Goal: Task Accomplishment & Management: Complete application form

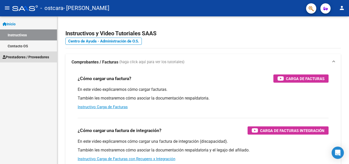
click at [42, 56] on span "Prestadores / Proveedores" at bounding box center [26, 57] width 46 height 6
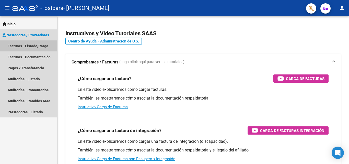
click at [39, 45] on link "Facturas - Listado/Carga" at bounding box center [28, 45] width 57 height 11
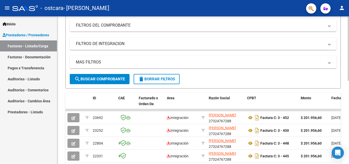
scroll to position [85, 0]
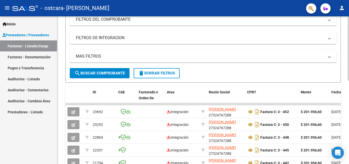
click at [349, 102] on div at bounding box center [348, 86] width 1 height 64
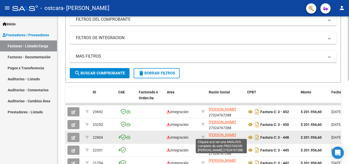
click at [224, 136] on span "[PERSON_NAME]" at bounding box center [222, 135] width 27 height 4
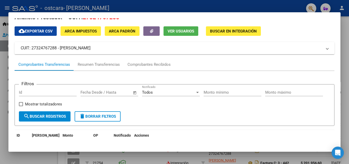
scroll to position [0, 0]
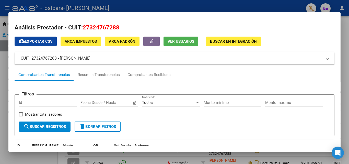
click at [348, 25] on div at bounding box center [174, 82] width 349 height 164
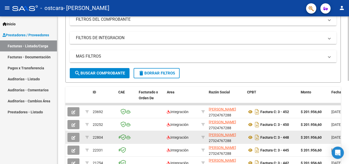
click at [74, 137] on icon "button" at bounding box center [74, 138] width 4 height 4
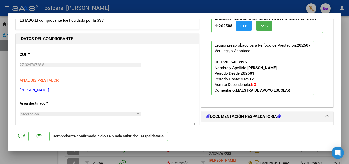
scroll to position [120, 0]
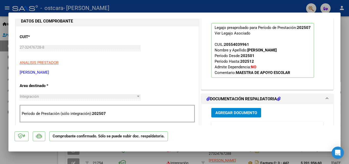
click at [243, 114] on span "Agregar Documento" at bounding box center [236, 112] width 42 height 5
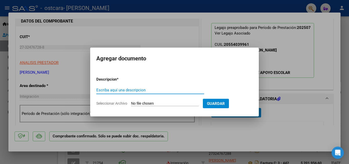
click at [143, 104] on input "Seleccionar Archivo" at bounding box center [165, 103] width 68 height 5
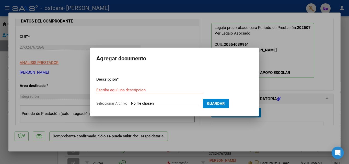
type input "C:\fakepath\2025-10-06 09-51.pdf"
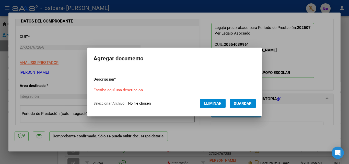
click at [142, 89] on input "Escriba aquí una descripcion" at bounding box center [150, 90] width 112 height 5
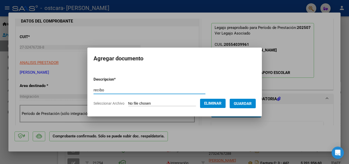
type input "recibo"
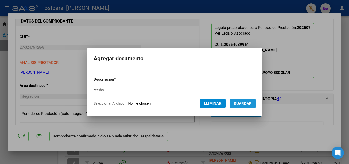
click at [245, 106] on span "Guardar" at bounding box center [243, 103] width 18 height 5
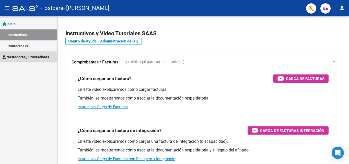
click at [38, 58] on span "Prestadores / Proveedores" at bounding box center [26, 57] width 46 height 6
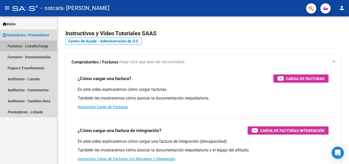
click at [37, 47] on link "Facturas - Listado/Carga" at bounding box center [28, 45] width 57 height 11
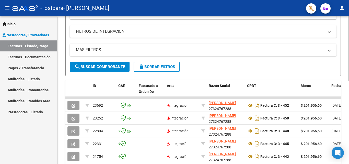
click at [349, 102] on div at bounding box center [348, 89] width 1 height 64
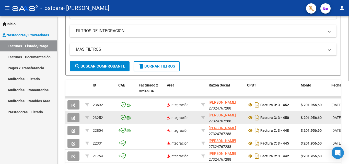
click at [72, 120] on button "button" at bounding box center [73, 117] width 12 height 9
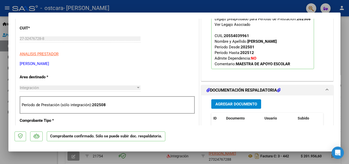
scroll to position [167, 0]
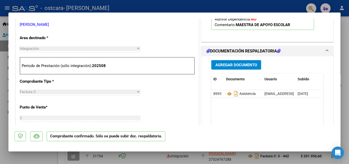
click at [348, 50] on div at bounding box center [174, 82] width 349 height 164
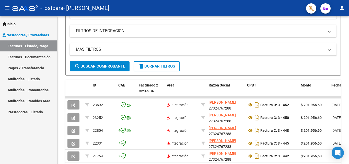
scroll to position [92, 0]
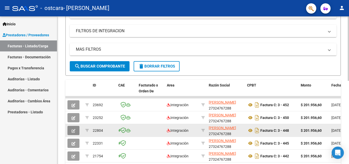
click at [75, 133] on button "button" at bounding box center [73, 130] width 12 height 9
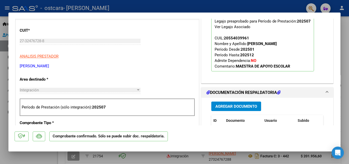
scroll to position [0, 0]
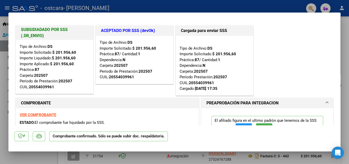
click at [349, 39] on div at bounding box center [174, 82] width 349 height 164
type input "$ 0,00"
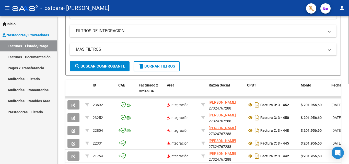
scroll to position [92, 0]
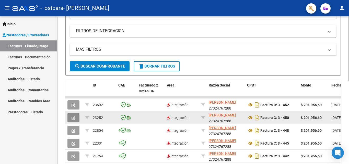
click at [72, 121] on button "button" at bounding box center [73, 117] width 12 height 9
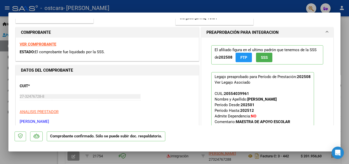
scroll to position [69, 0]
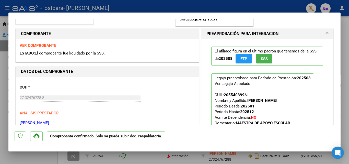
click at [347, 72] on div at bounding box center [174, 82] width 349 height 164
type input "$ 0,00"
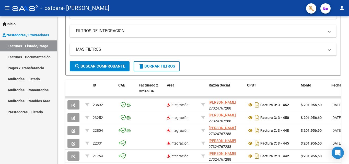
scroll to position [92, 0]
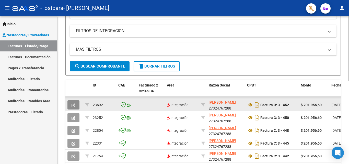
click at [73, 107] on button "button" at bounding box center [73, 104] width 12 height 9
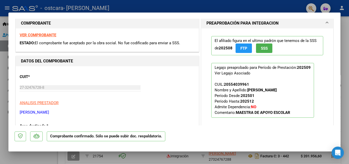
scroll to position [0, 0]
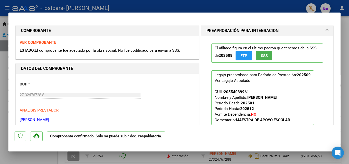
click at [347, 39] on div at bounding box center [174, 82] width 349 height 164
type input "$ 0,00"
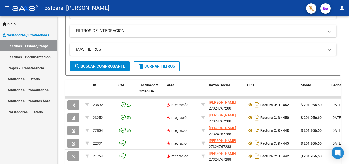
scroll to position [92, 0]
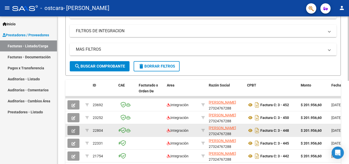
click at [74, 131] on icon "button" at bounding box center [74, 131] width 4 height 4
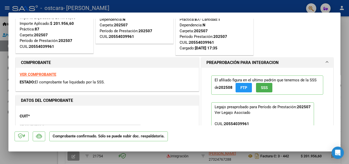
scroll to position [42, 0]
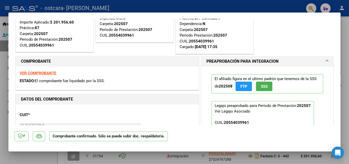
click at [93, 80] on span "El comprobante fue liquidado por la SSS." at bounding box center [70, 80] width 70 height 5
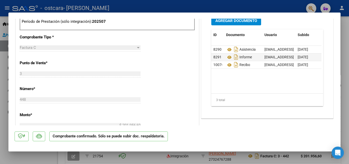
scroll to position [0, 0]
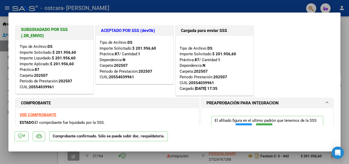
click at [349, 46] on div at bounding box center [174, 82] width 349 height 164
type input "$ 0,00"
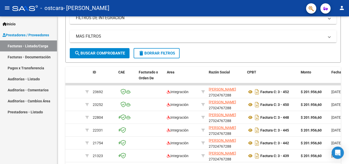
scroll to position [92, 0]
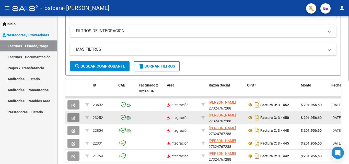
click at [72, 117] on icon "button" at bounding box center [74, 118] width 4 height 4
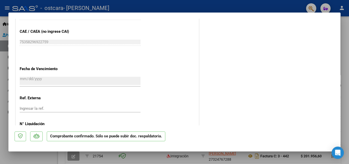
scroll to position [351, 0]
